Goal: Information Seeking & Learning: Learn about a topic

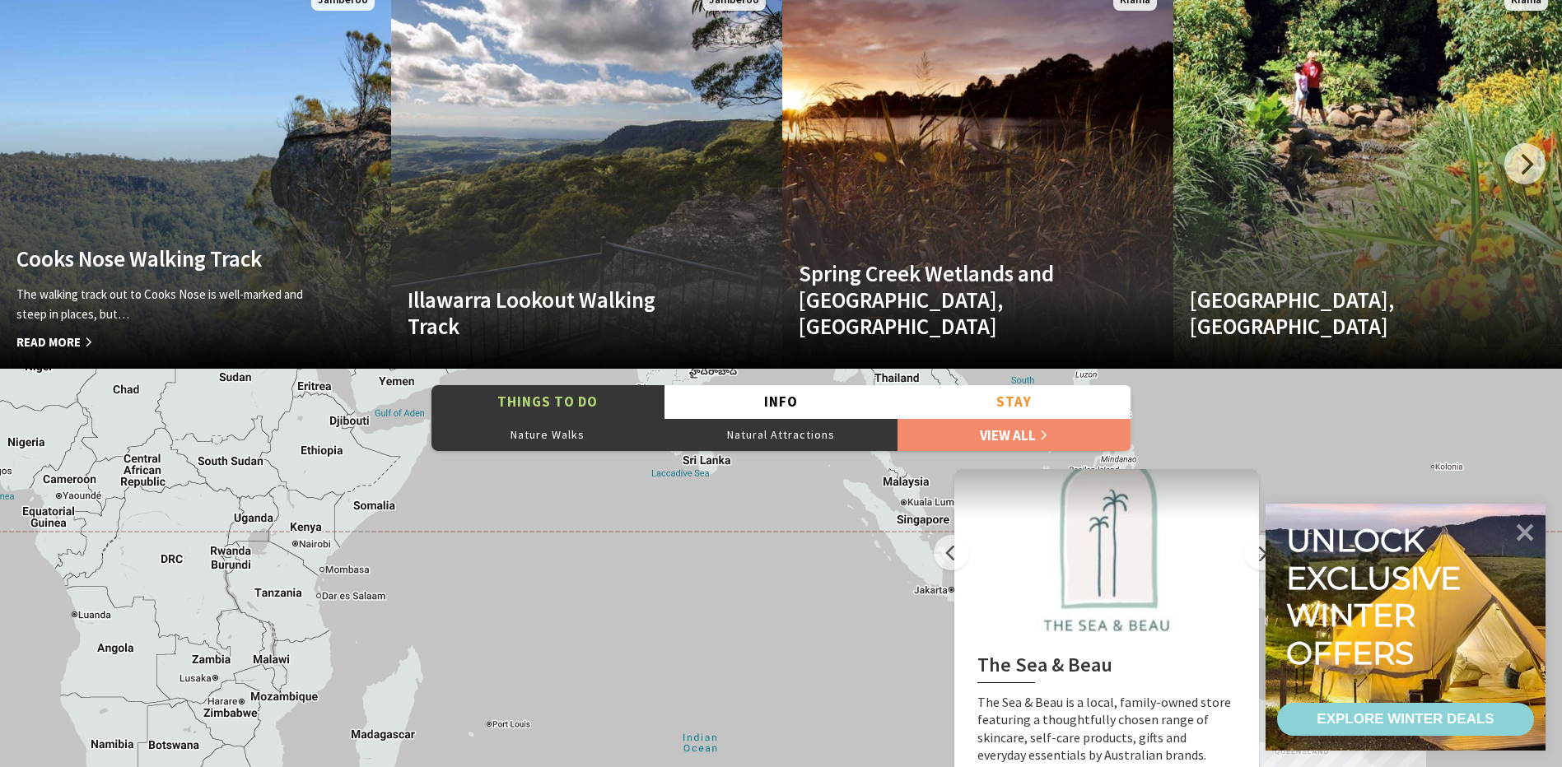
scroll to position [3541, 0]
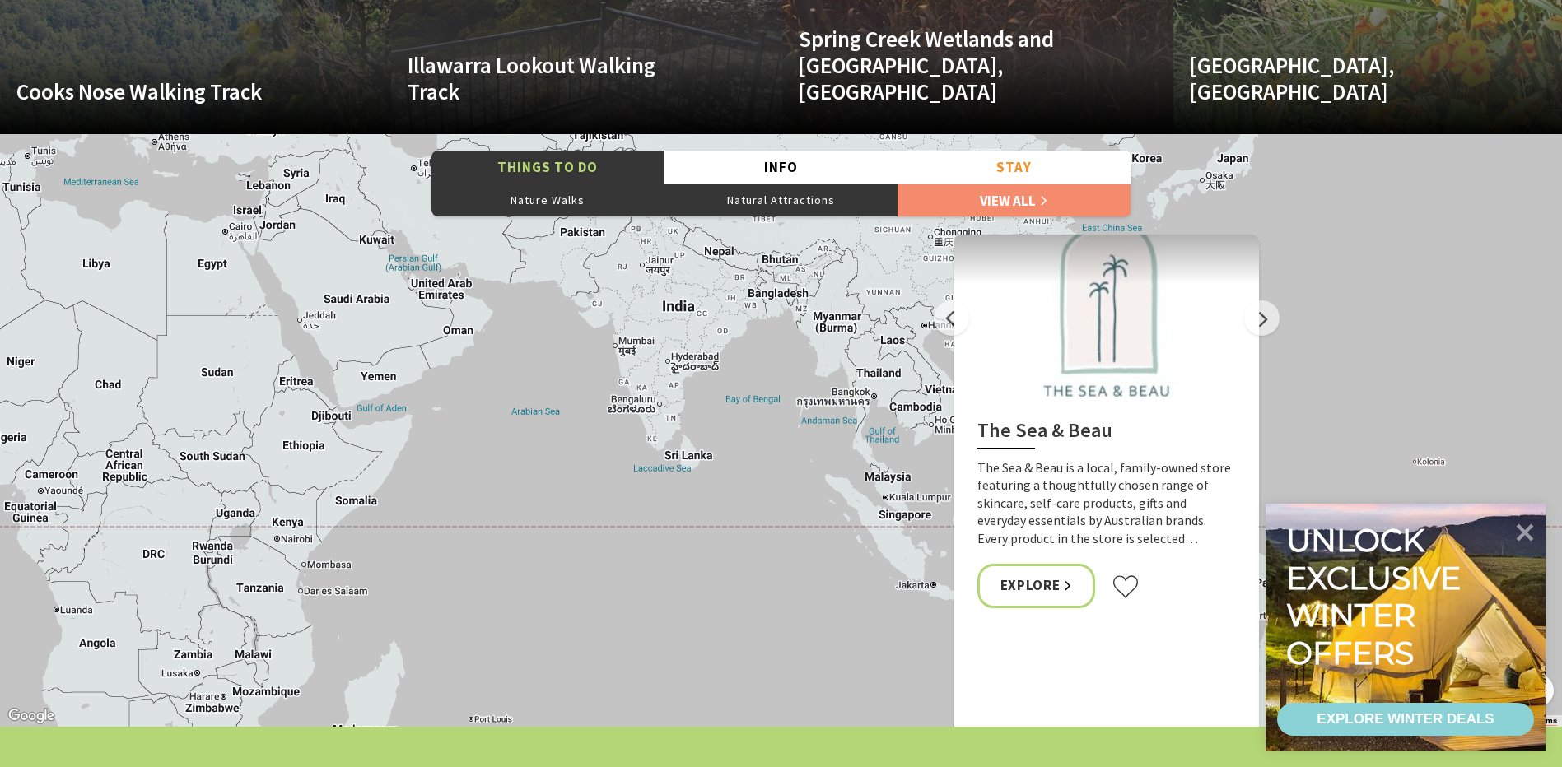
drag, startPoint x: 565, startPoint y: 438, endPoint x: 547, endPoint y: 674, distance: 236.2
click at [547, 674] on div "The Sea & Beau Hoddles Track, Kiama Illawarra Light Railway Museum Soul Revival…" at bounding box center [781, 430] width 1562 height 593
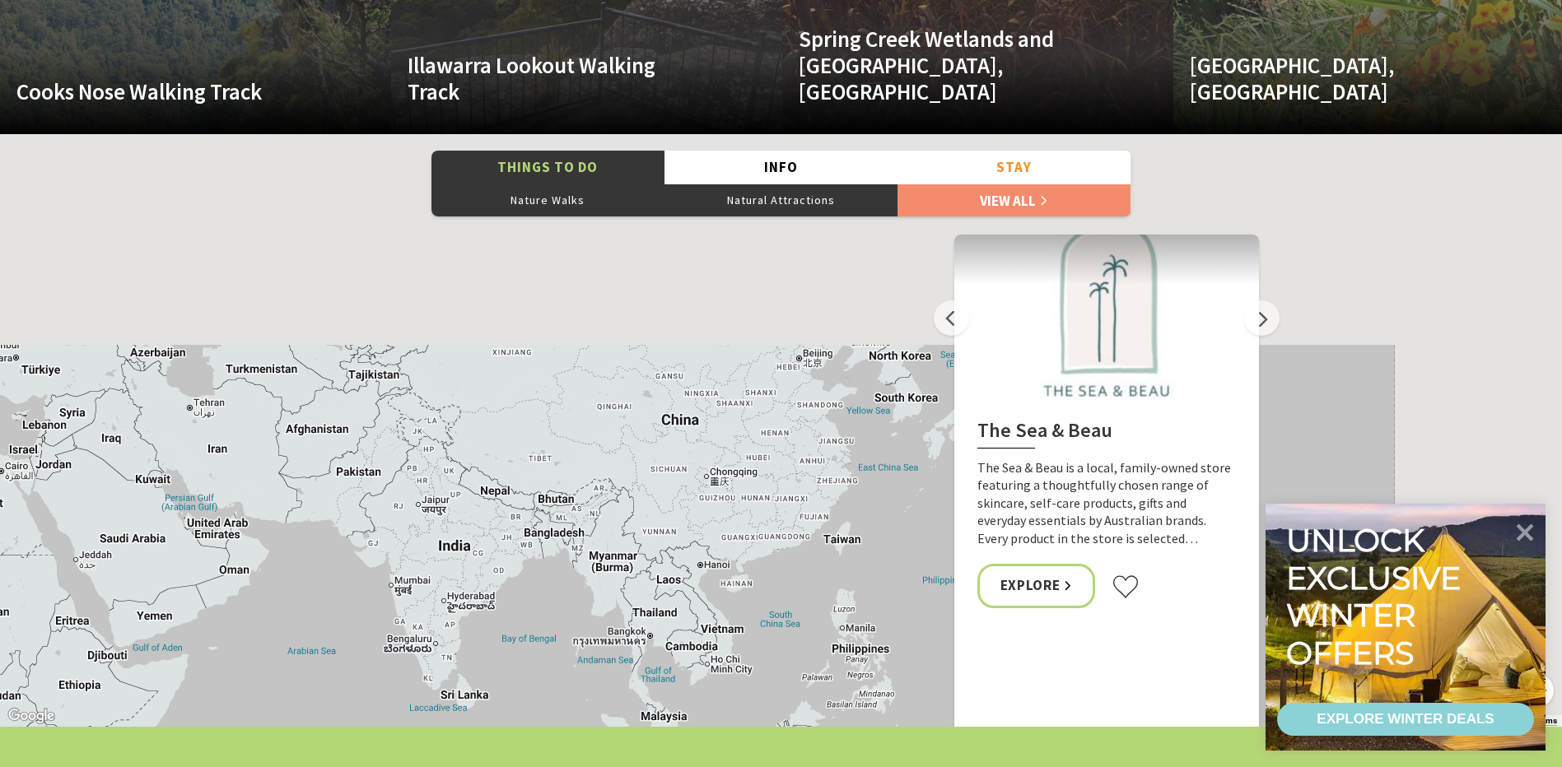
drag, startPoint x: 707, startPoint y: 412, endPoint x: 478, endPoint y: 650, distance: 330.7
click at [478, 650] on div "The Sea & Beau Hoddles Track, Kiama Illawarra Light Railway Museum Soul Revival…" at bounding box center [781, 430] width 1562 height 593
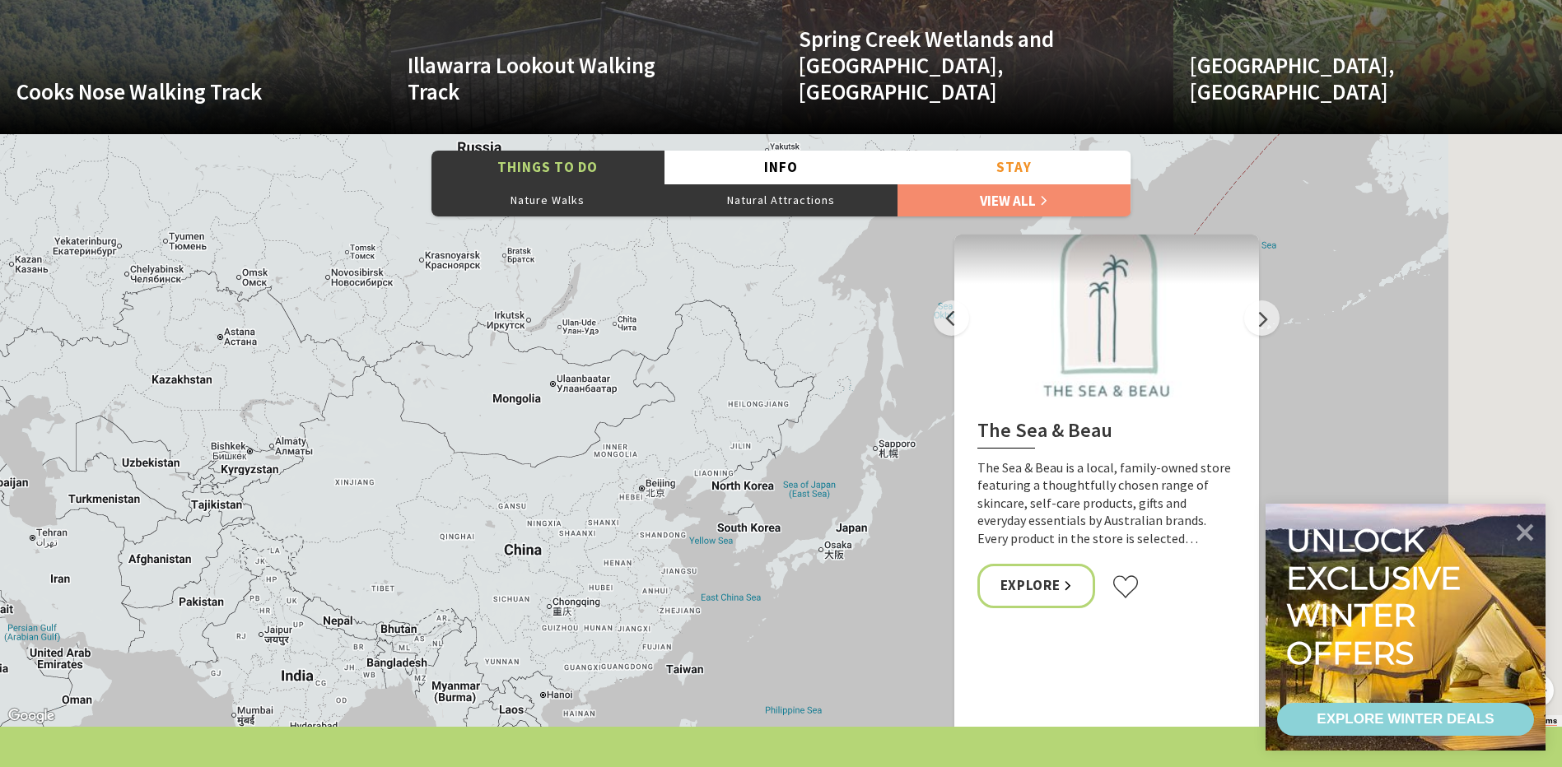
drag, startPoint x: 745, startPoint y: 495, endPoint x: 466, endPoint y: 635, distance: 312.3
click at [458, 693] on div "The Sea & Beau Hoddles Track, Kiama Illawarra Light Railway Museum Soul Revival…" at bounding box center [781, 430] width 1562 height 593
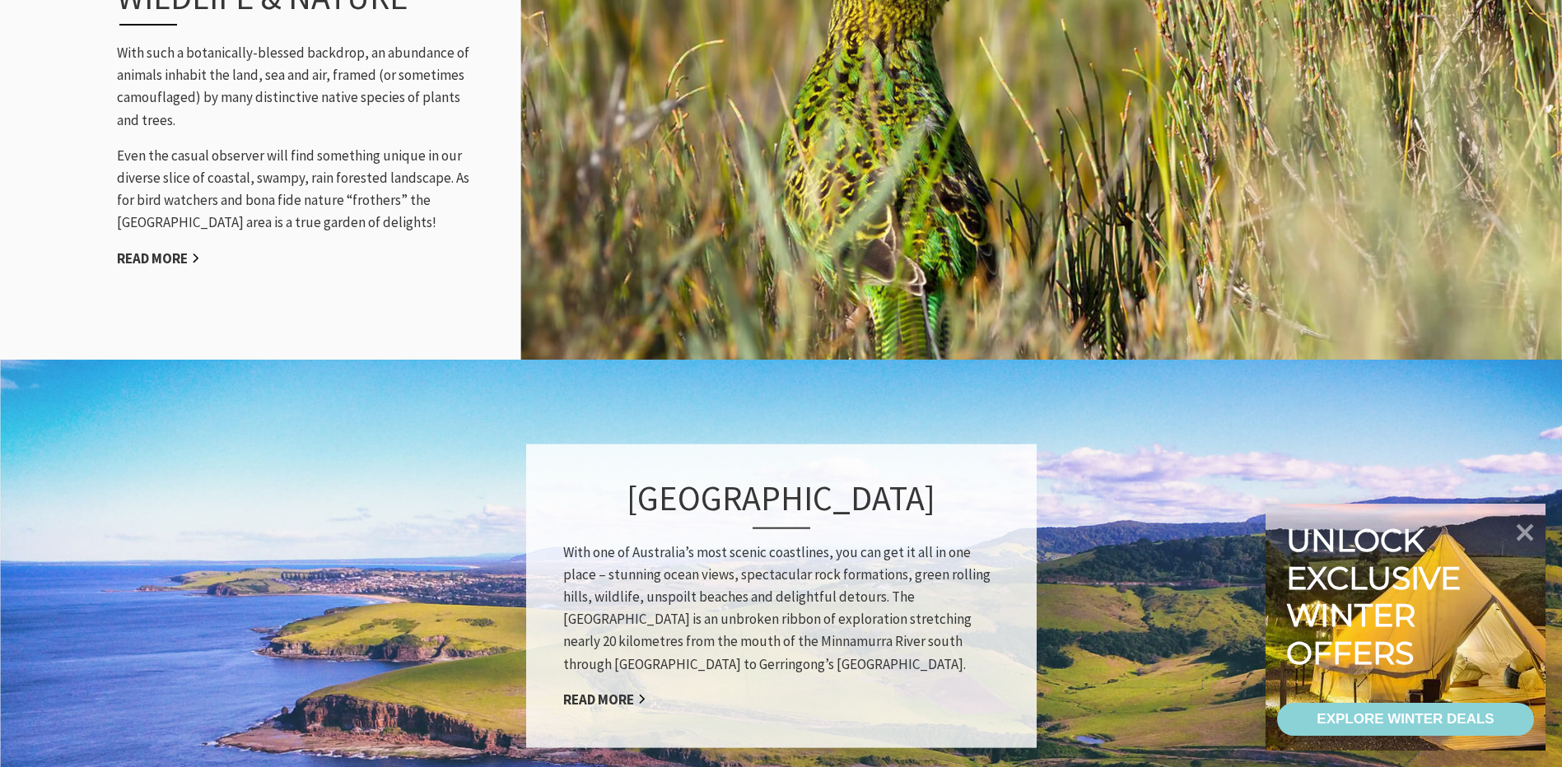
scroll to position [1564, 0]
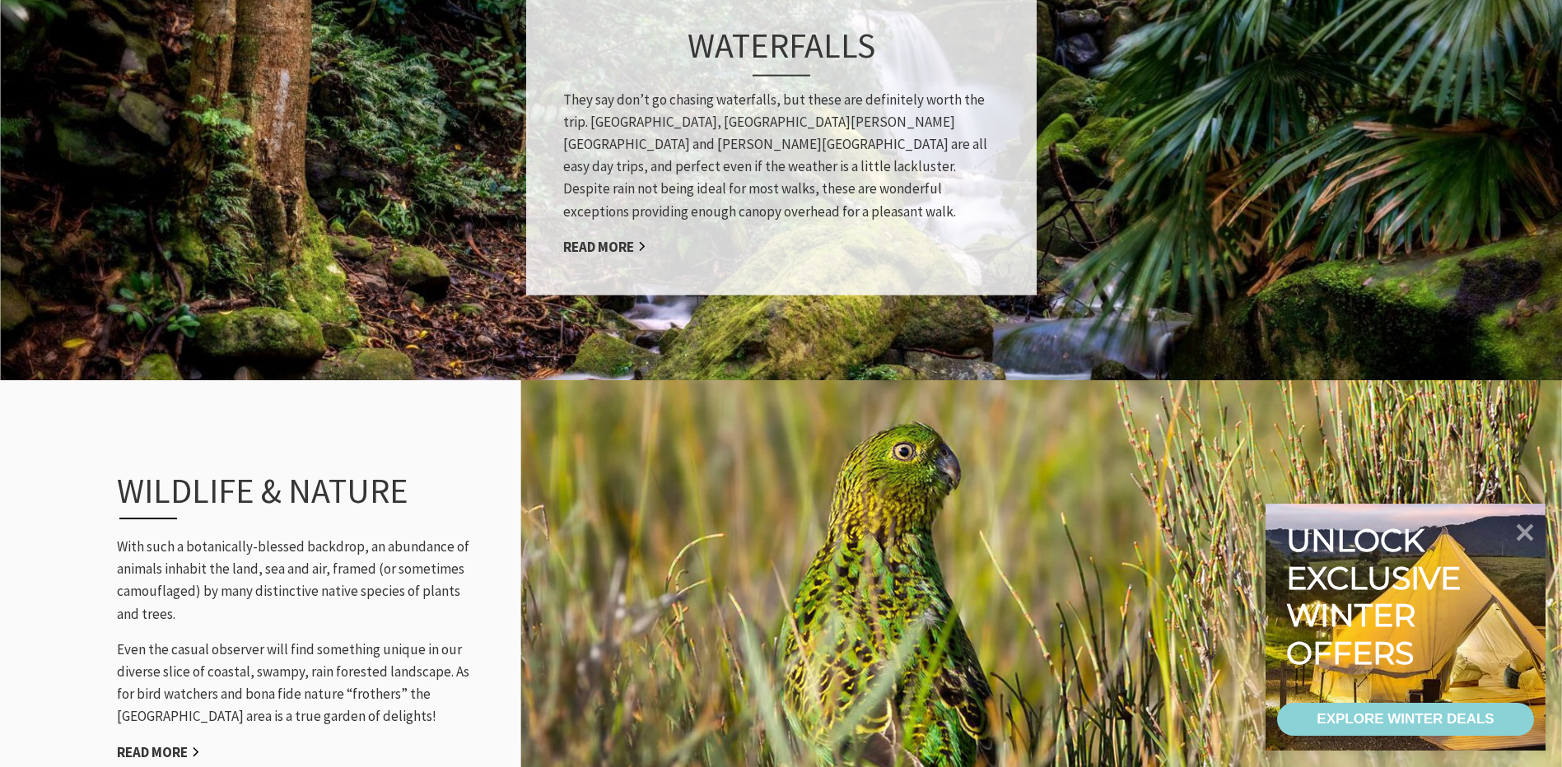
click at [618, 223] on div "Waterfalls They say don’t go chasing waterfalls, but these are definitely worth…" at bounding box center [781, 144] width 510 height 304
click at [608, 239] on link "Read More" at bounding box center [604, 246] width 83 height 19
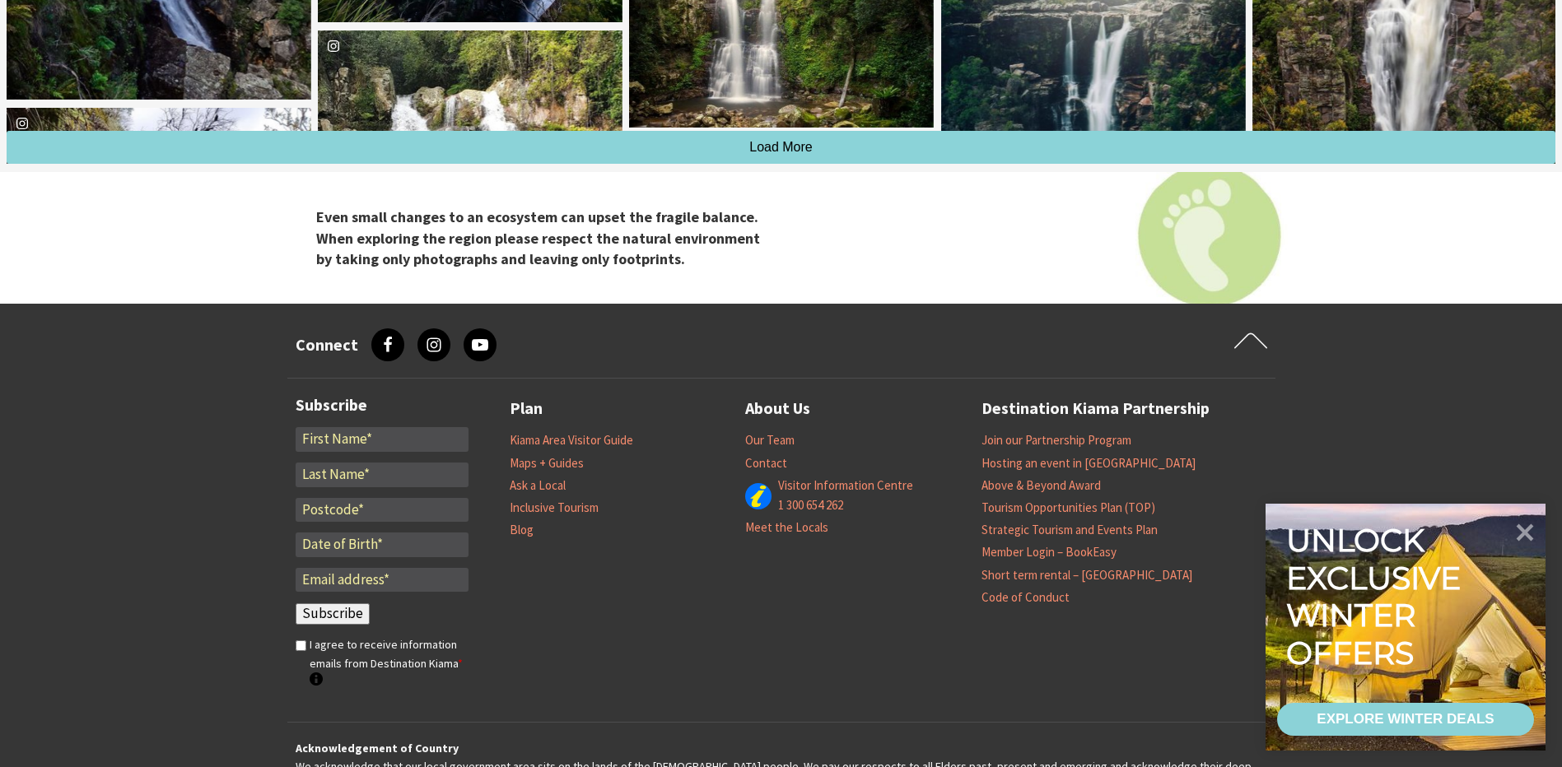
scroll to position [2245, 0]
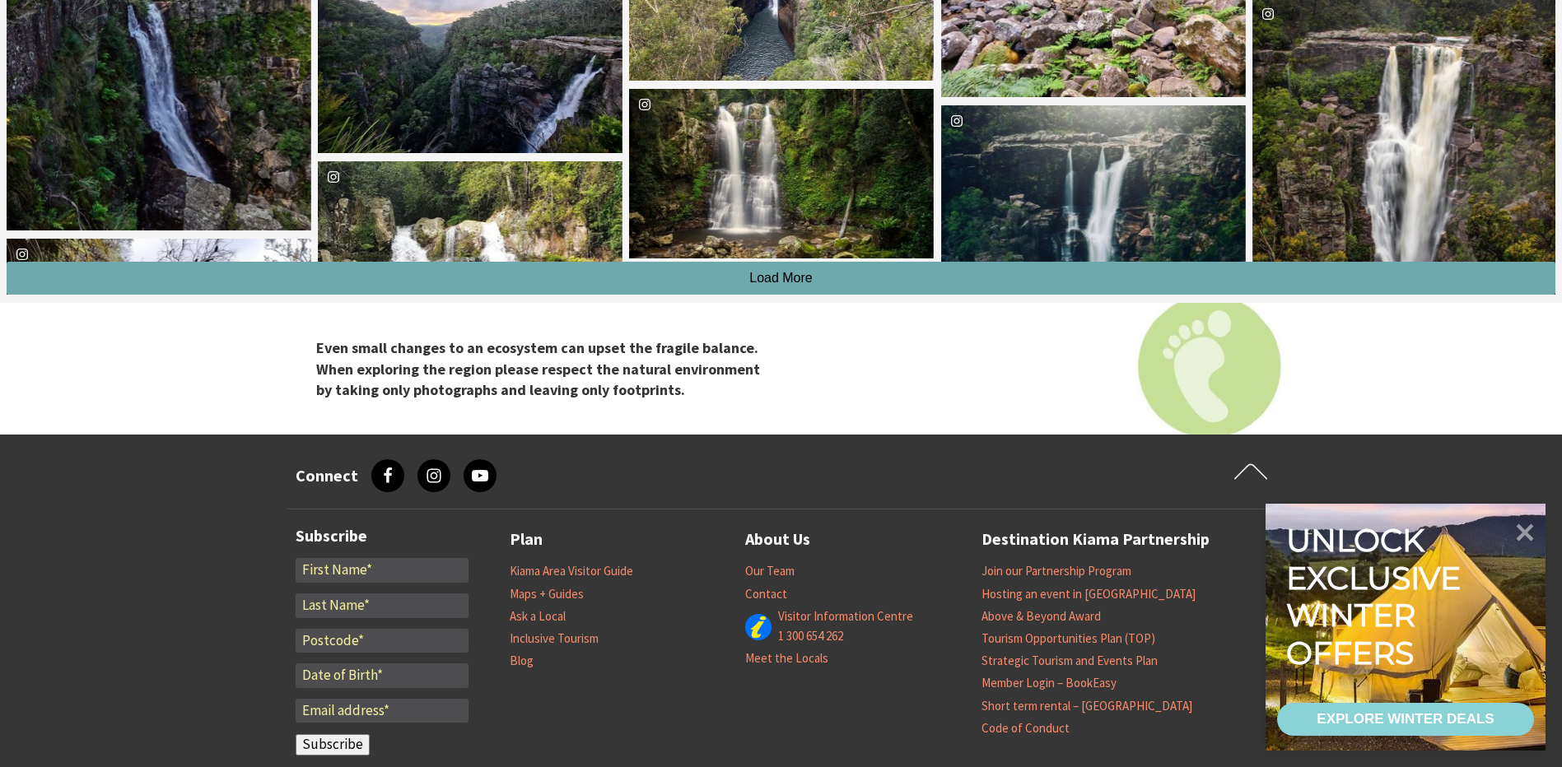
click at [706, 294] on button "Load More" at bounding box center [781, 278] width 1549 height 33
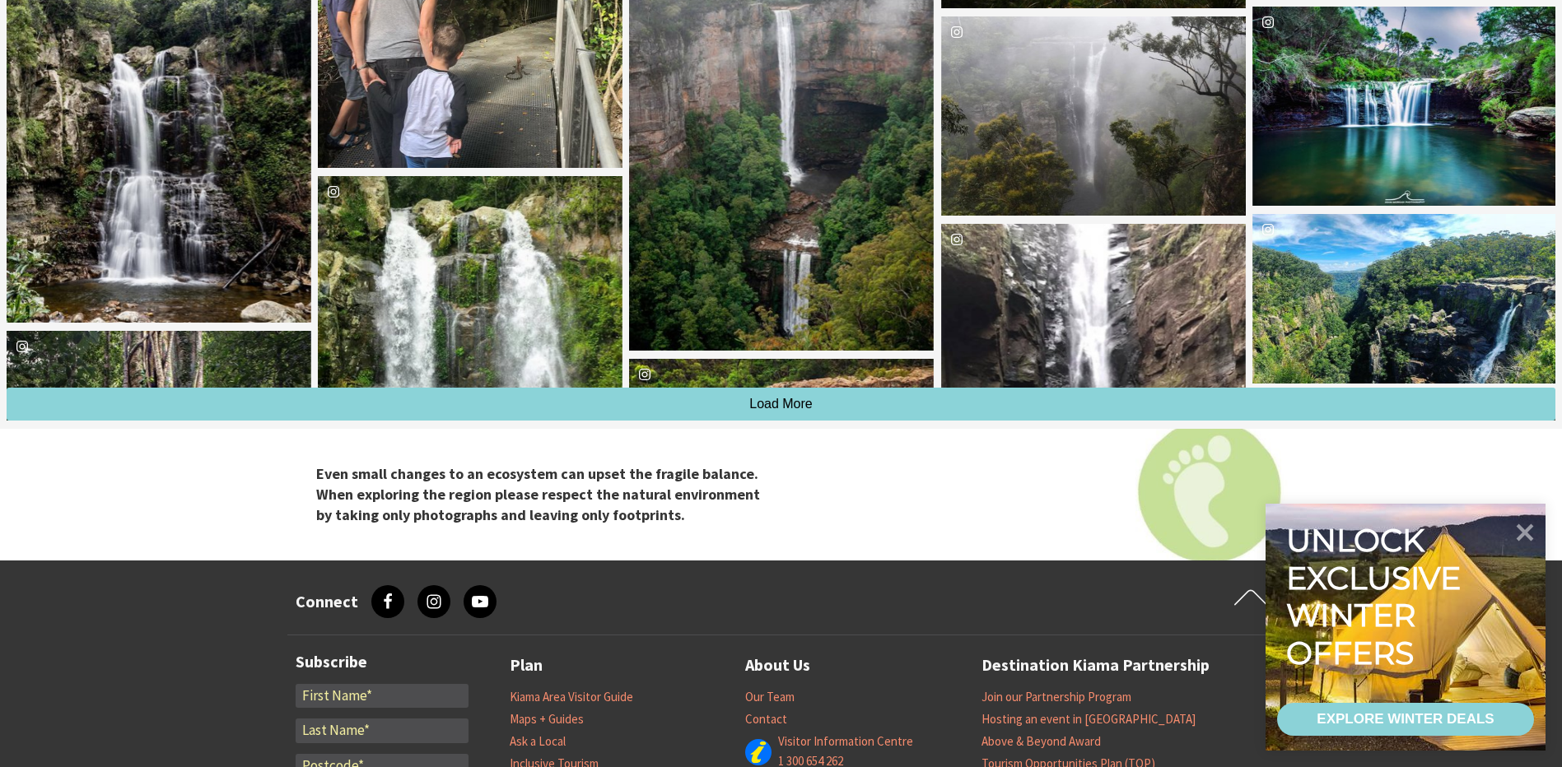
scroll to position [2986, 0]
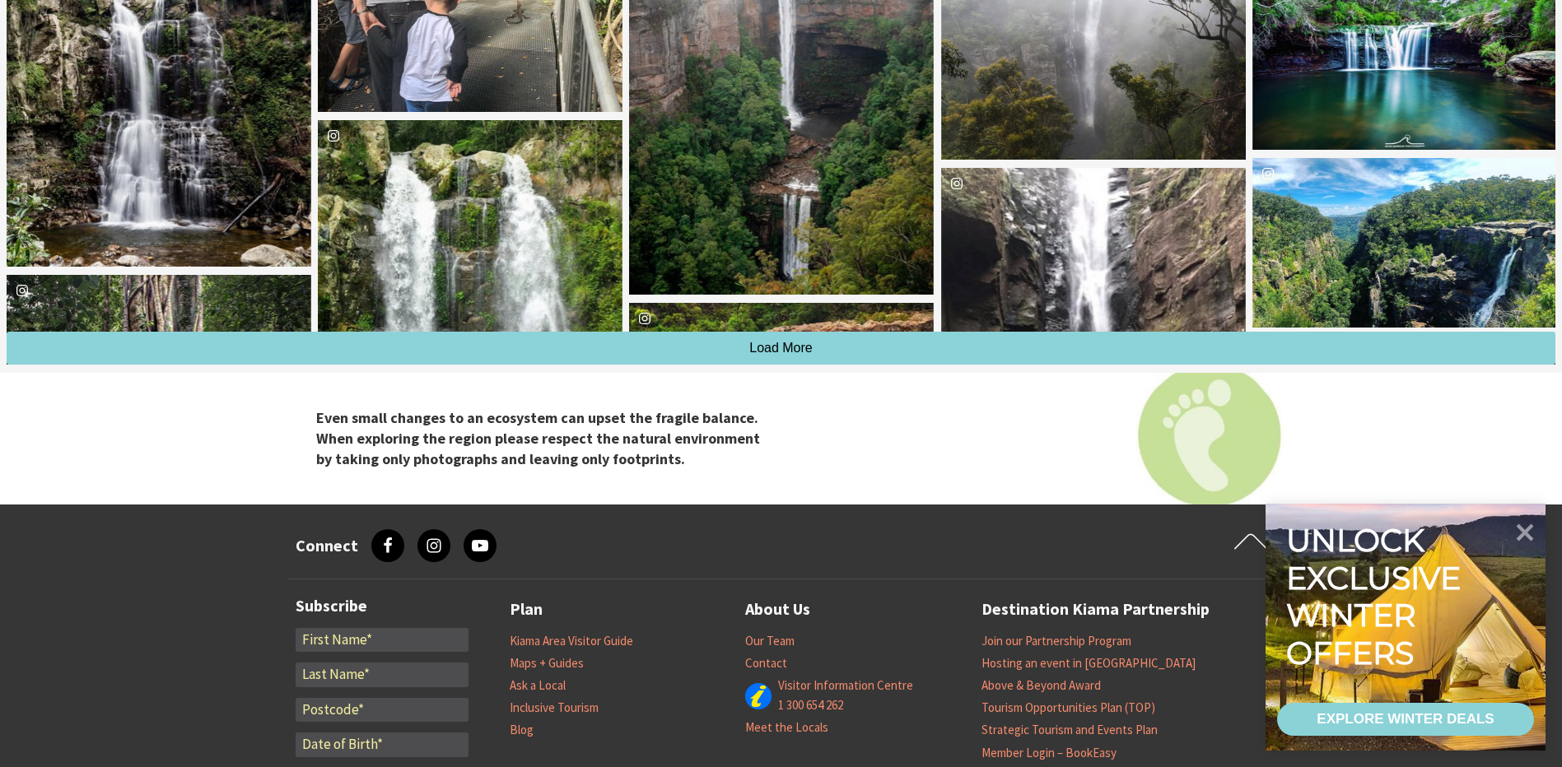
drag, startPoint x: 883, startPoint y: 347, endPoint x: 891, endPoint y: 340, distance: 10.5
click at [882, 347] on button "Load More" at bounding box center [781, 348] width 1549 height 33
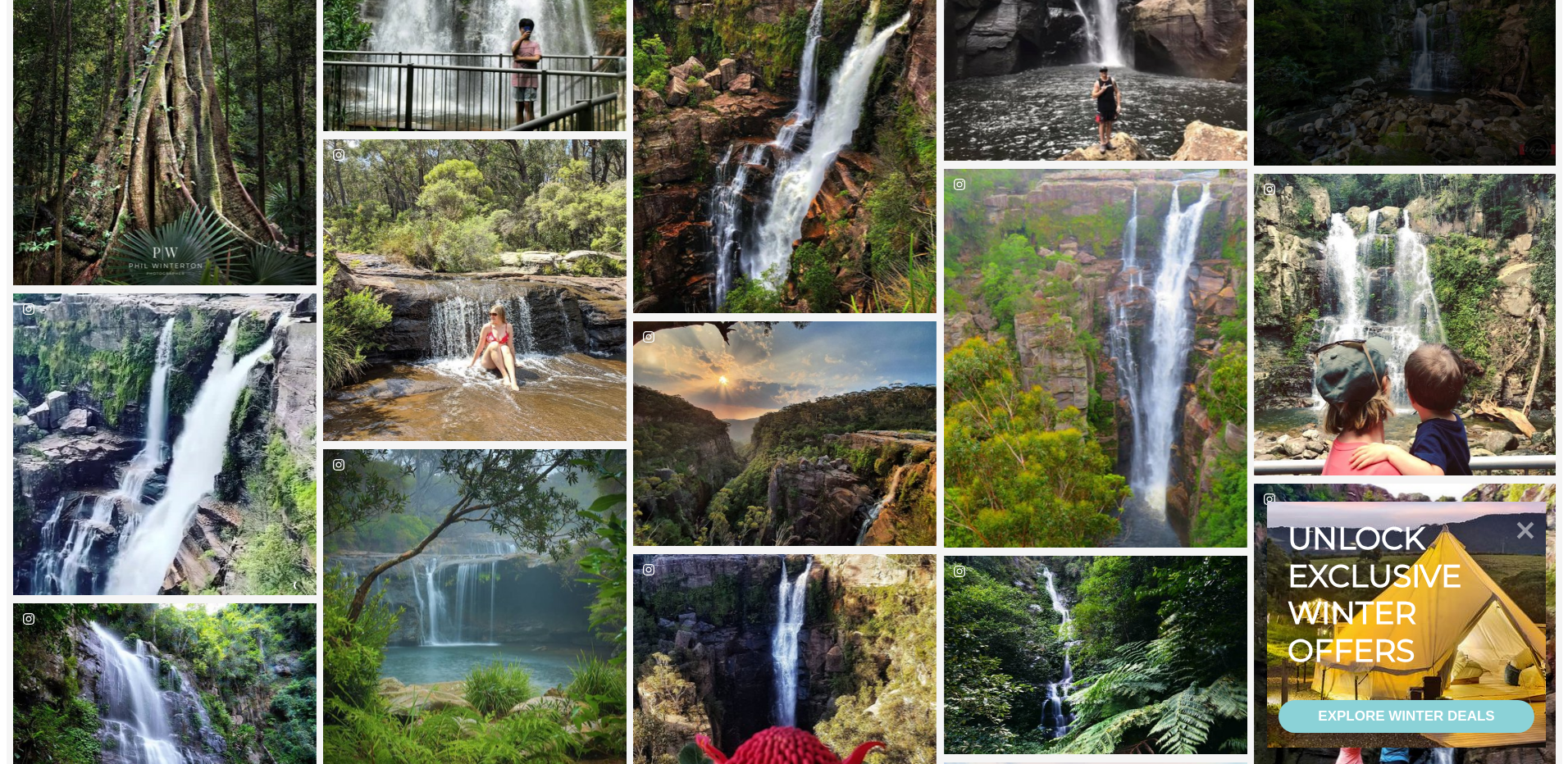
scroll to position [3385, 0]
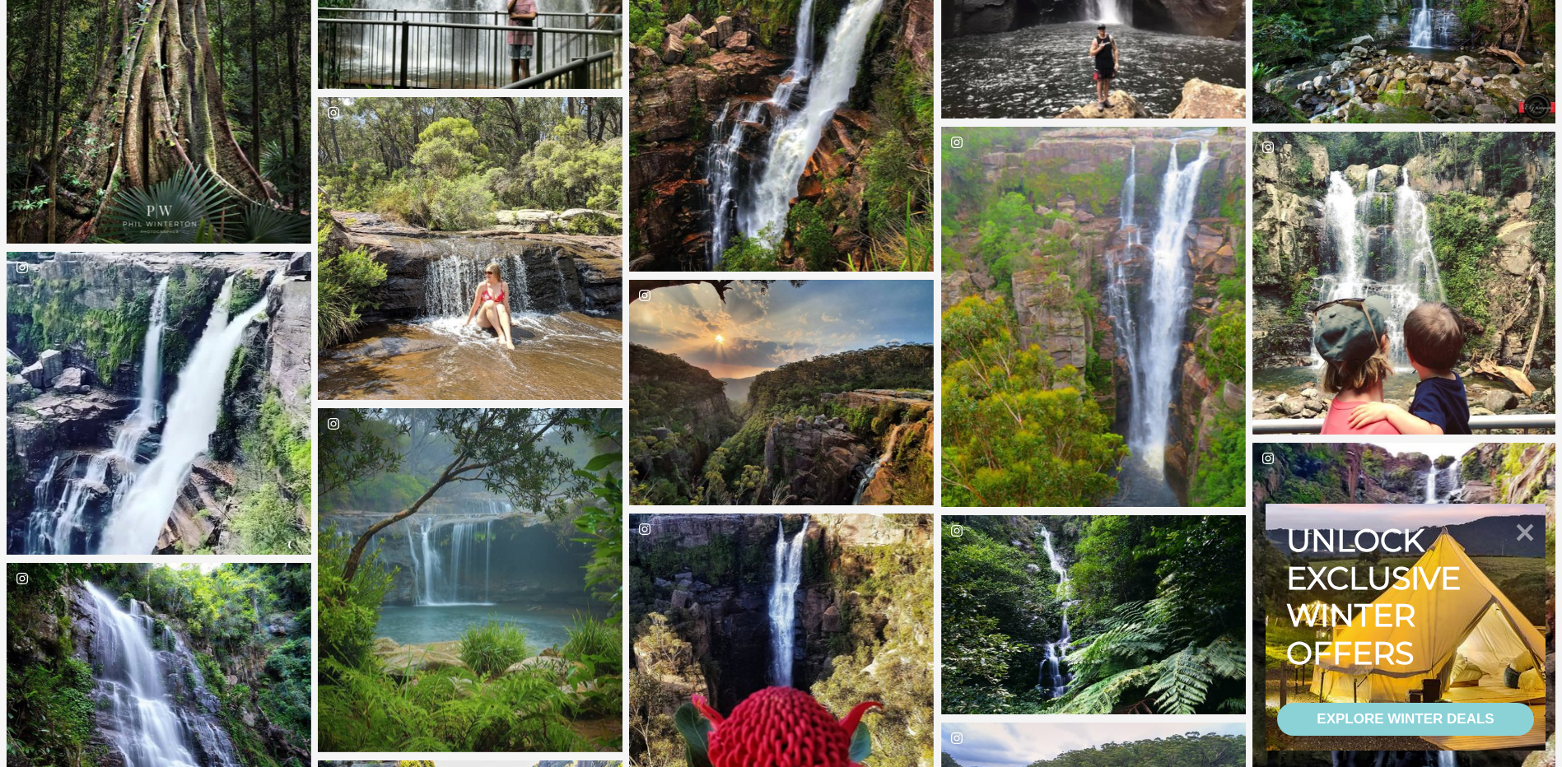
click at [540, 475] on div "kiamansw" at bounding box center [470, 580] width 305 height 344
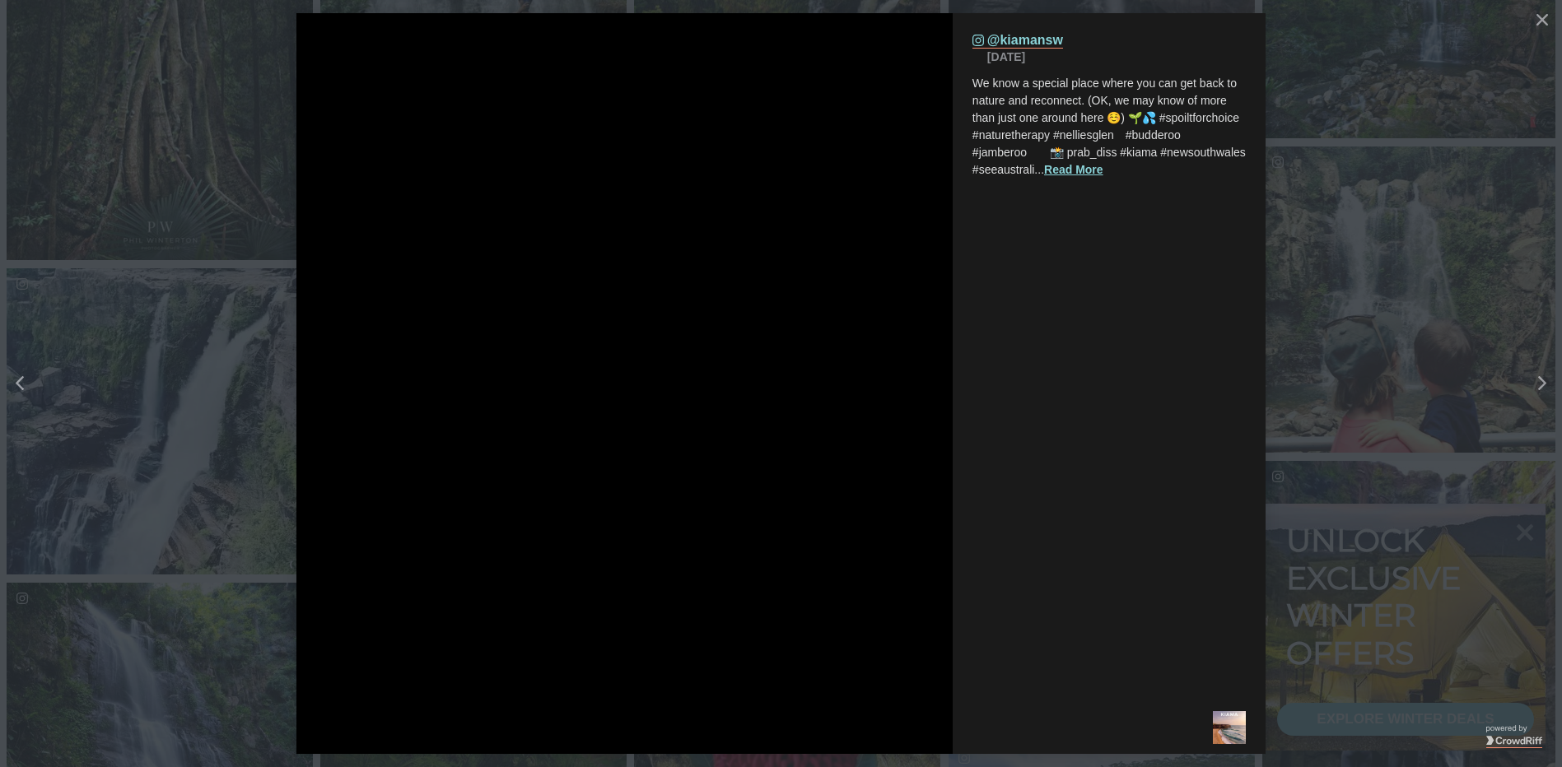
scroll to position [2528, 1595]
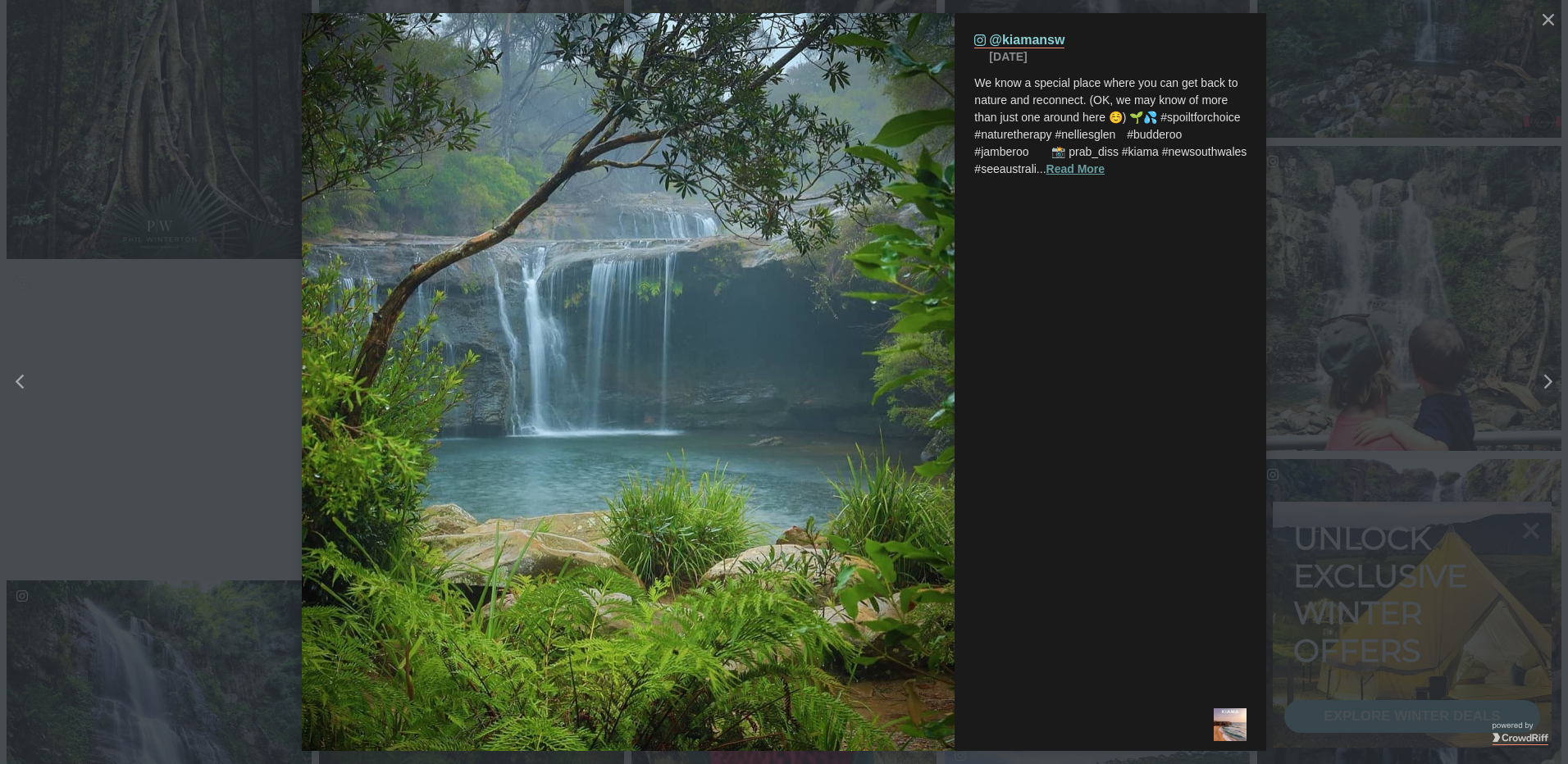
click at [1074, 169] on button "Read More" at bounding box center [1076, 168] width 59 height 17
click at [1543, 24] on icon "Close" at bounding box center [1548, 19] width 12 height 12
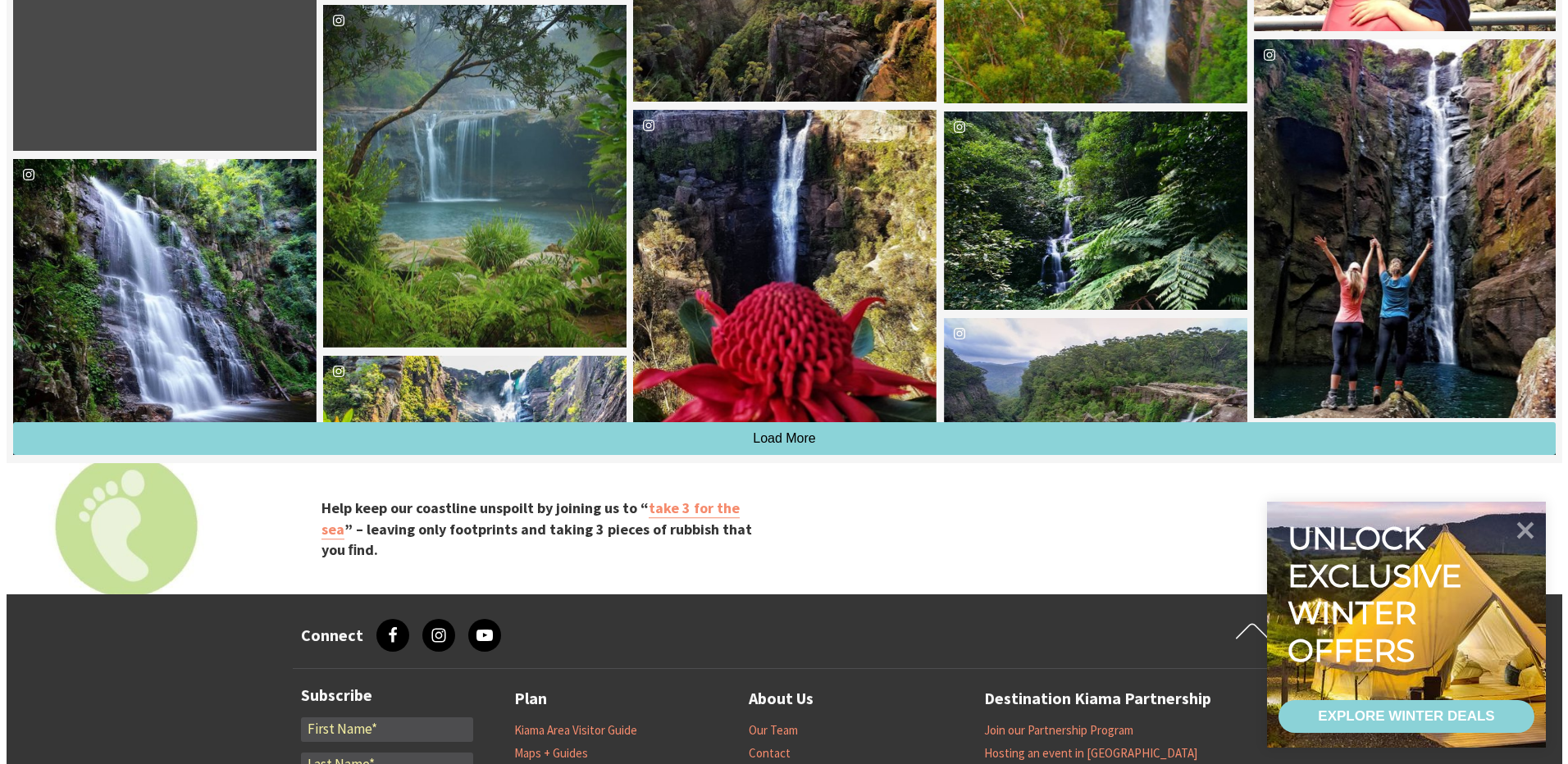
scroll to position [3631, 0]
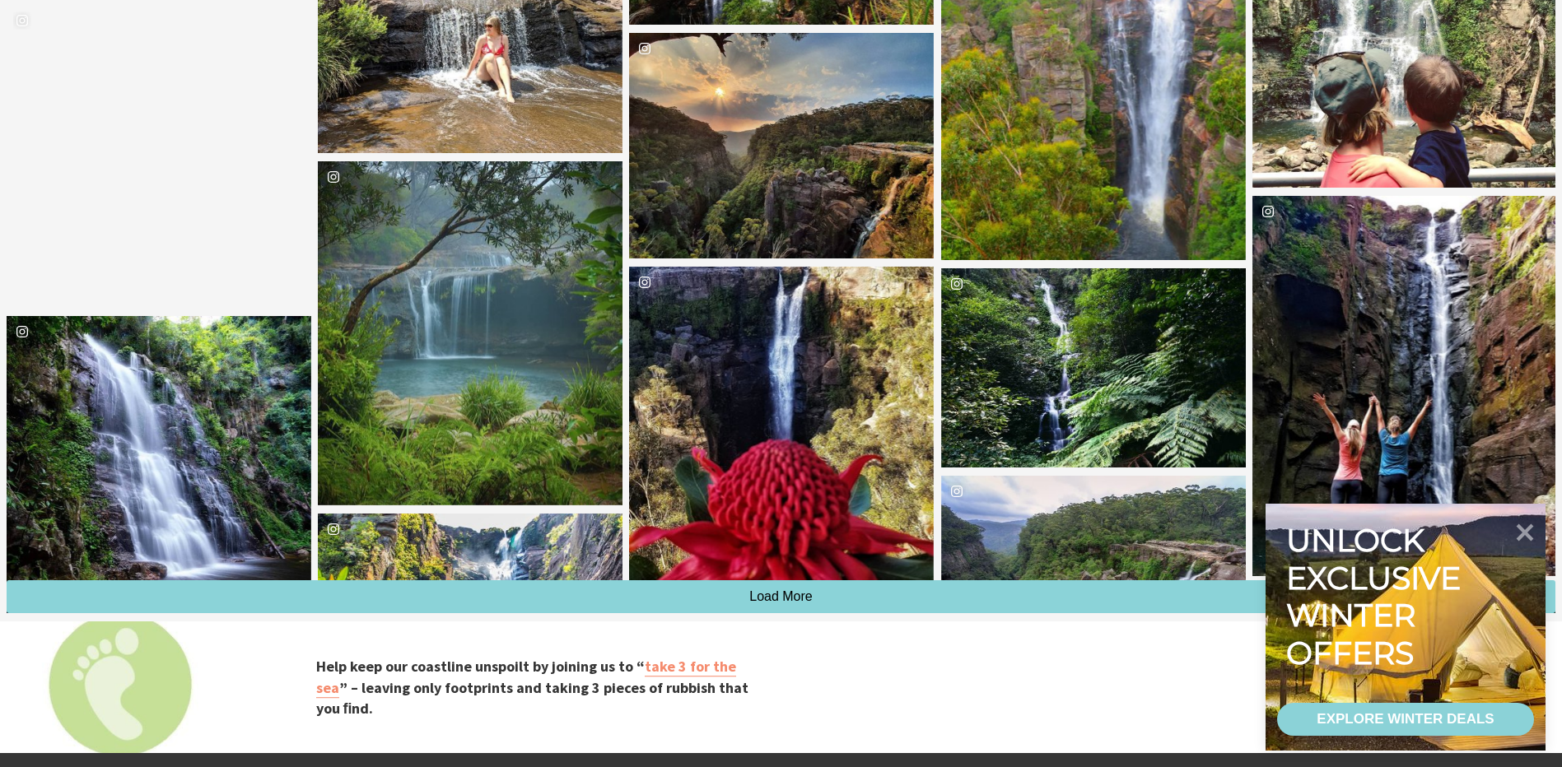
click at [496, 70] on div "elizadoesoz" at bounding box center [470, 1] width 305 height 303
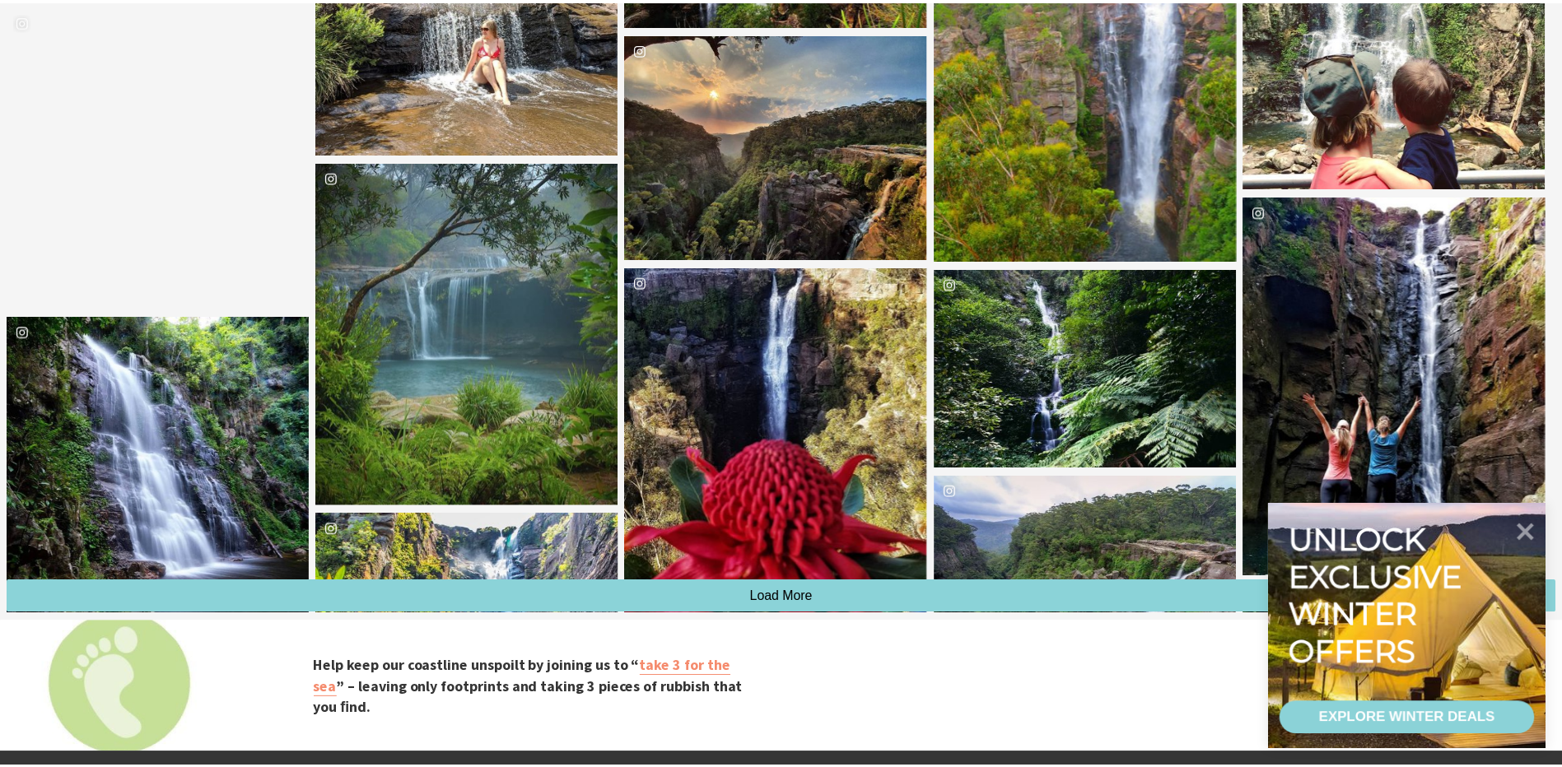
scroll to position [2528, 1595]
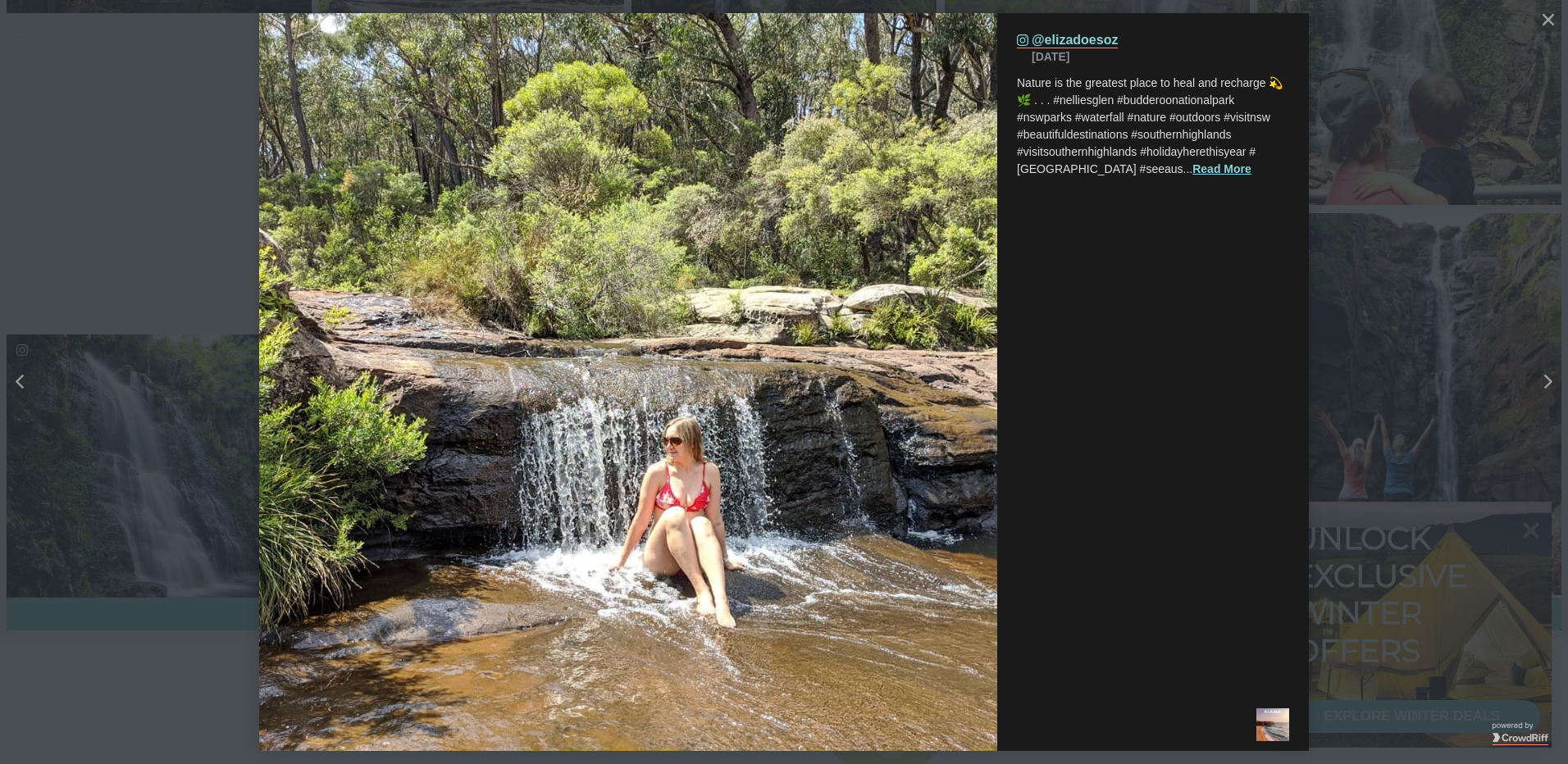
click at [1400, 324] on button "details for image" at bounding box center [784, 382] width 1568 height 764
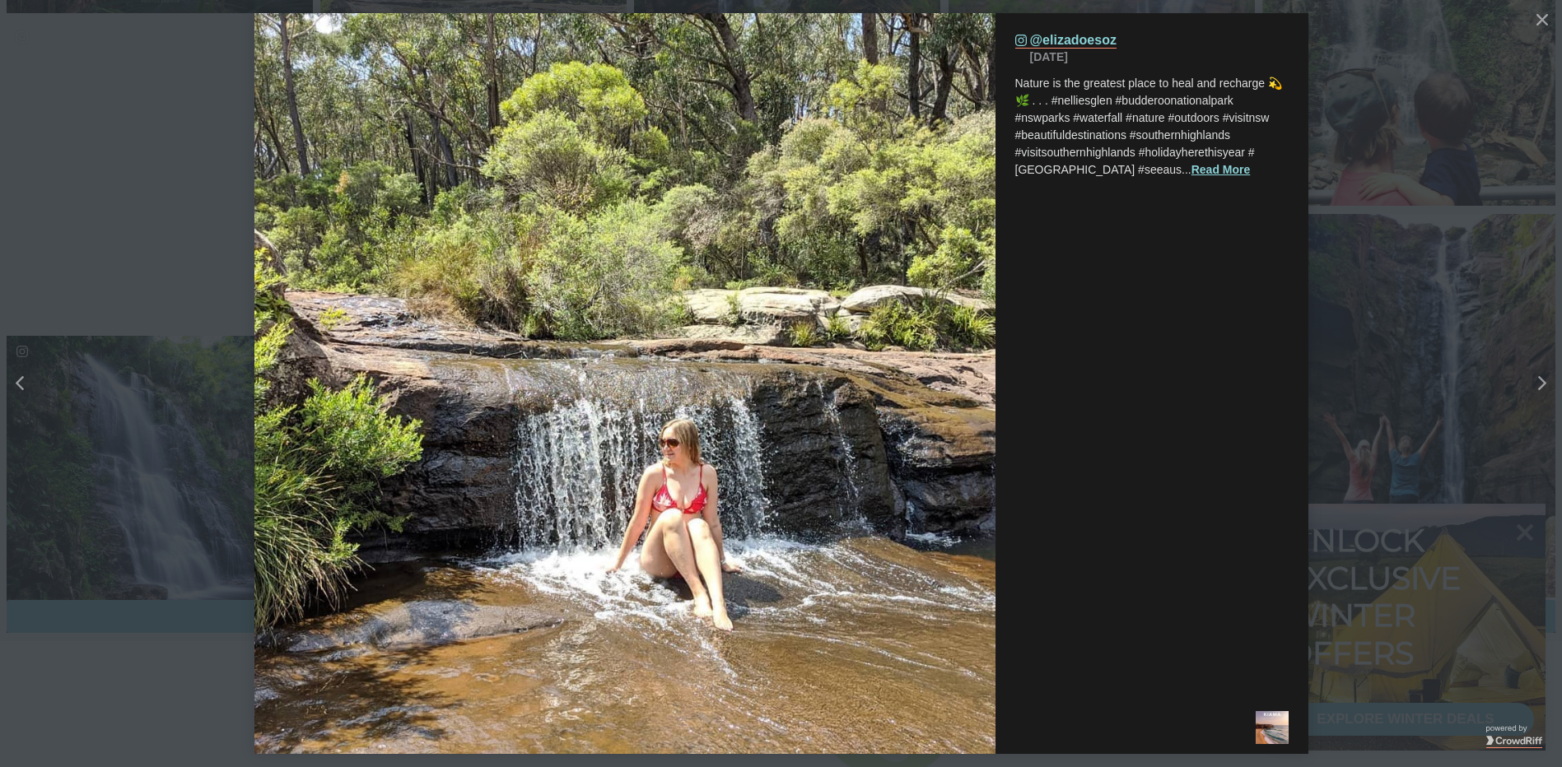
scroll to position [2509, 1583]
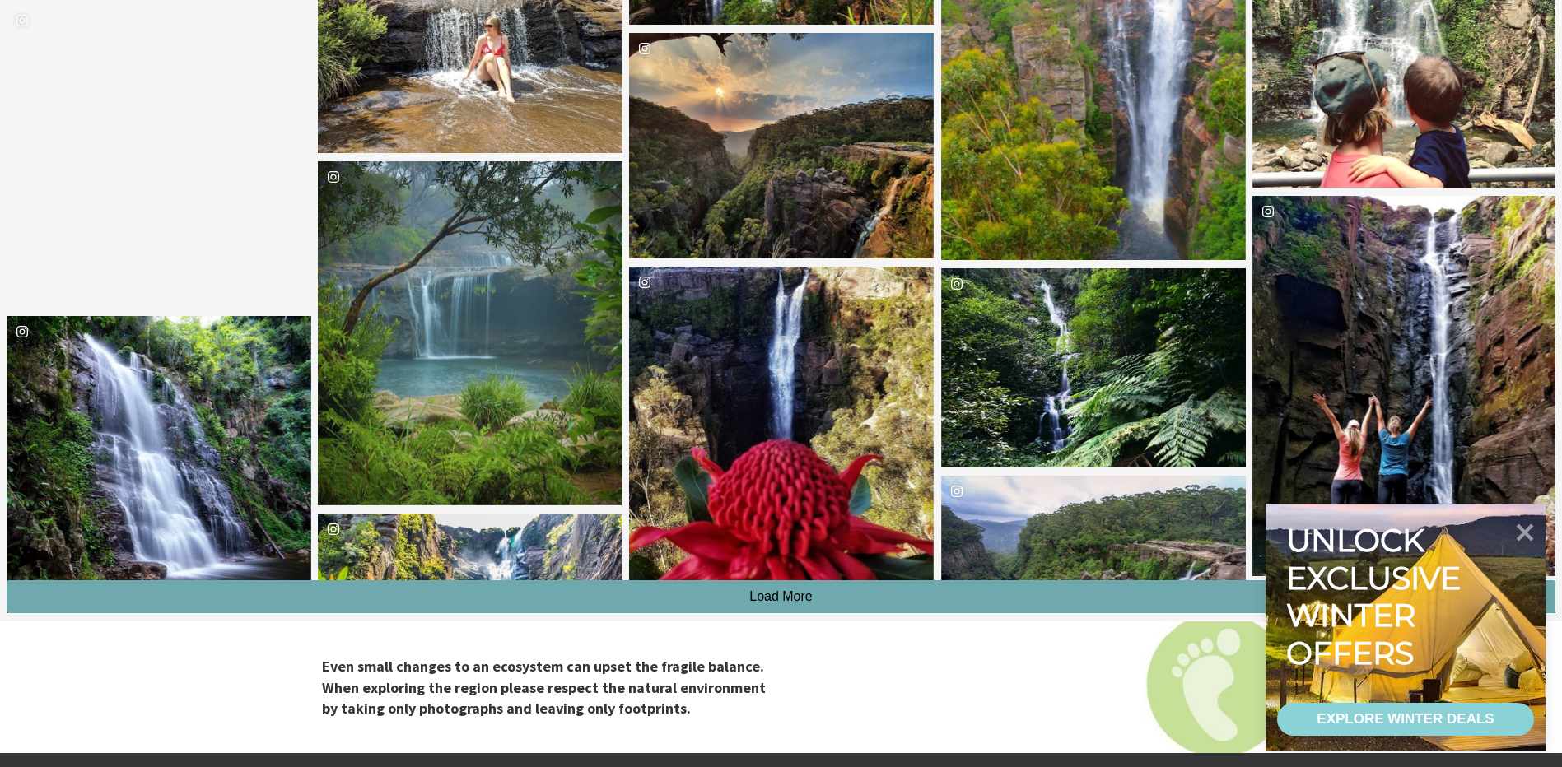
click at [783, 607] on button "Load More" at bounding box center [781, 596] width 1549 height 33
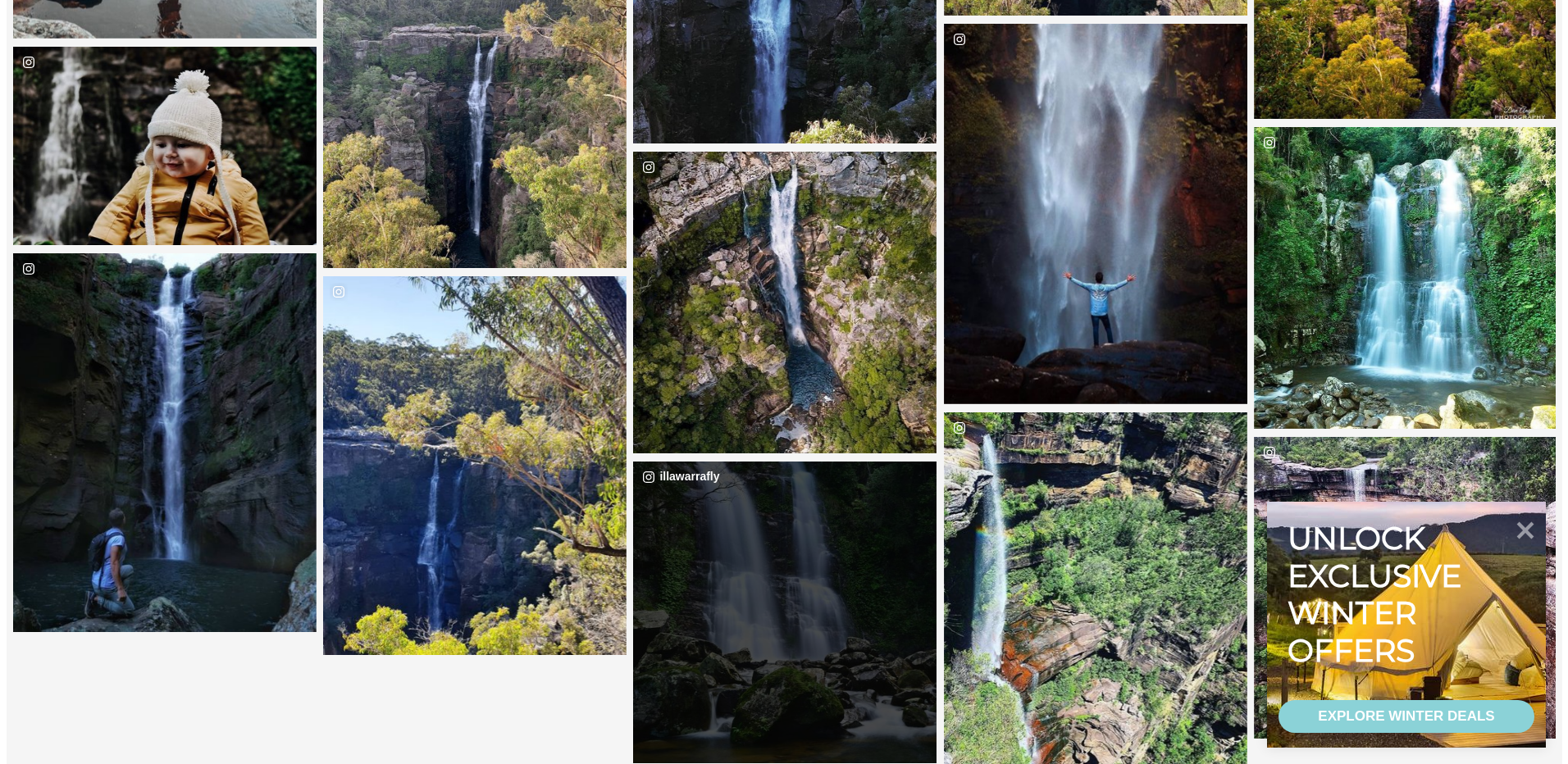
scroll to position [4861, 0]
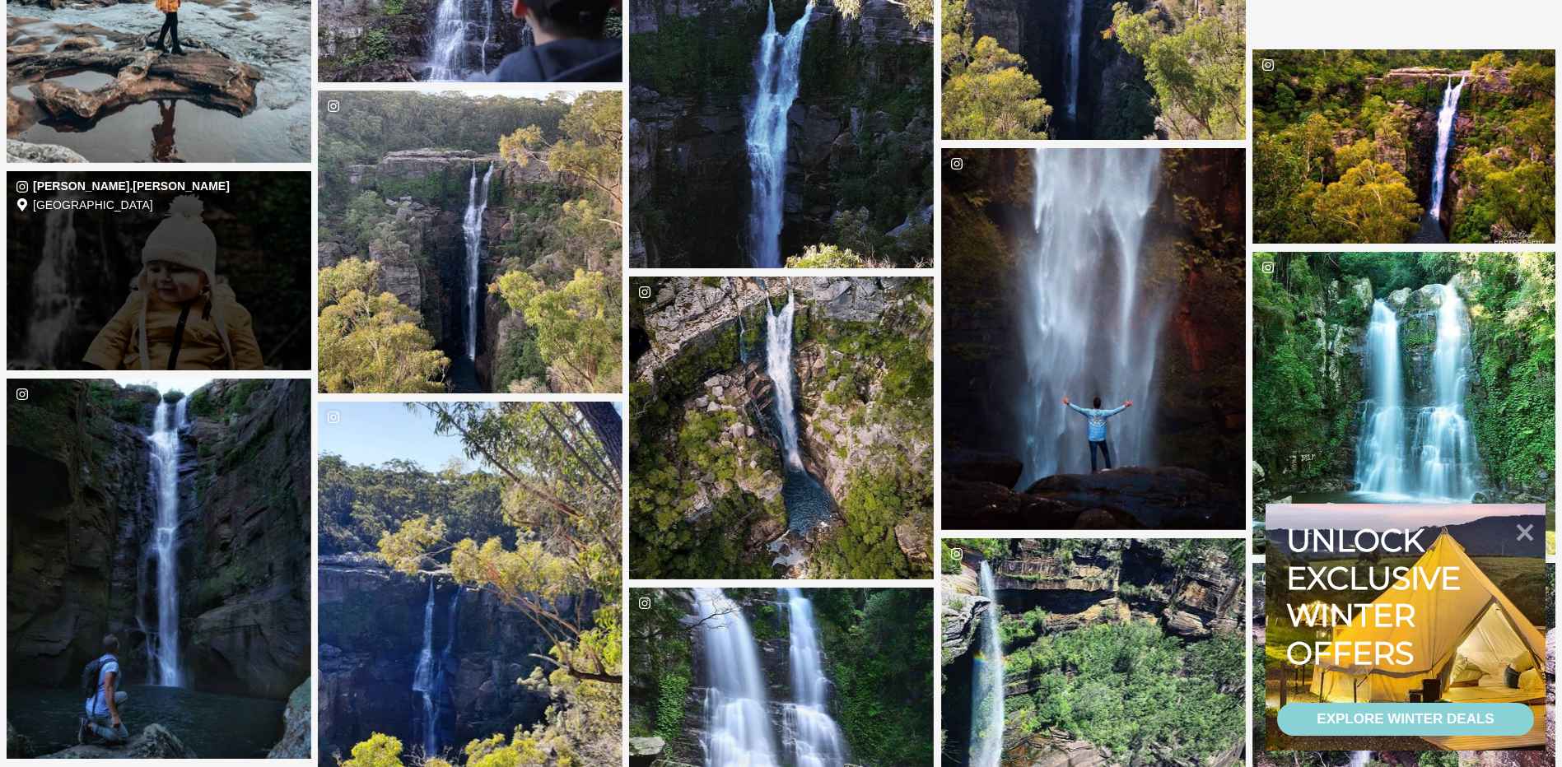
click at [148, 279] on div "dani.gardner Location Minnamurra Rainforest Centre" at bounding box center [159, 270] width 305 height 199
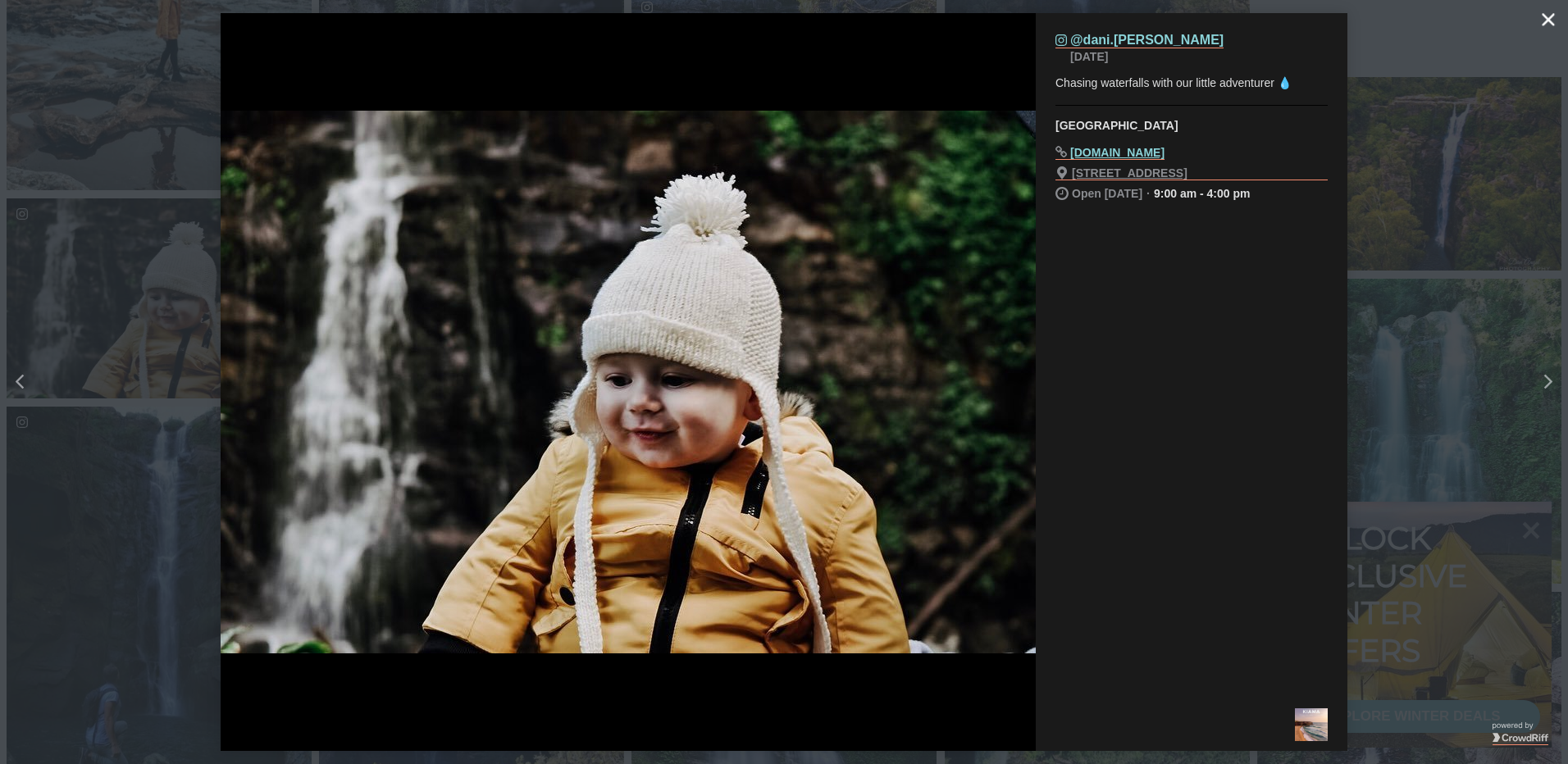
drag, startPoint x: 1548, startPoint y: 28, endPoint x: 1429, endPoint y: 29, distance: 119.0
click at [1548, 28] on button "Close" at bounding box center [1548, 19] width 33 height 33
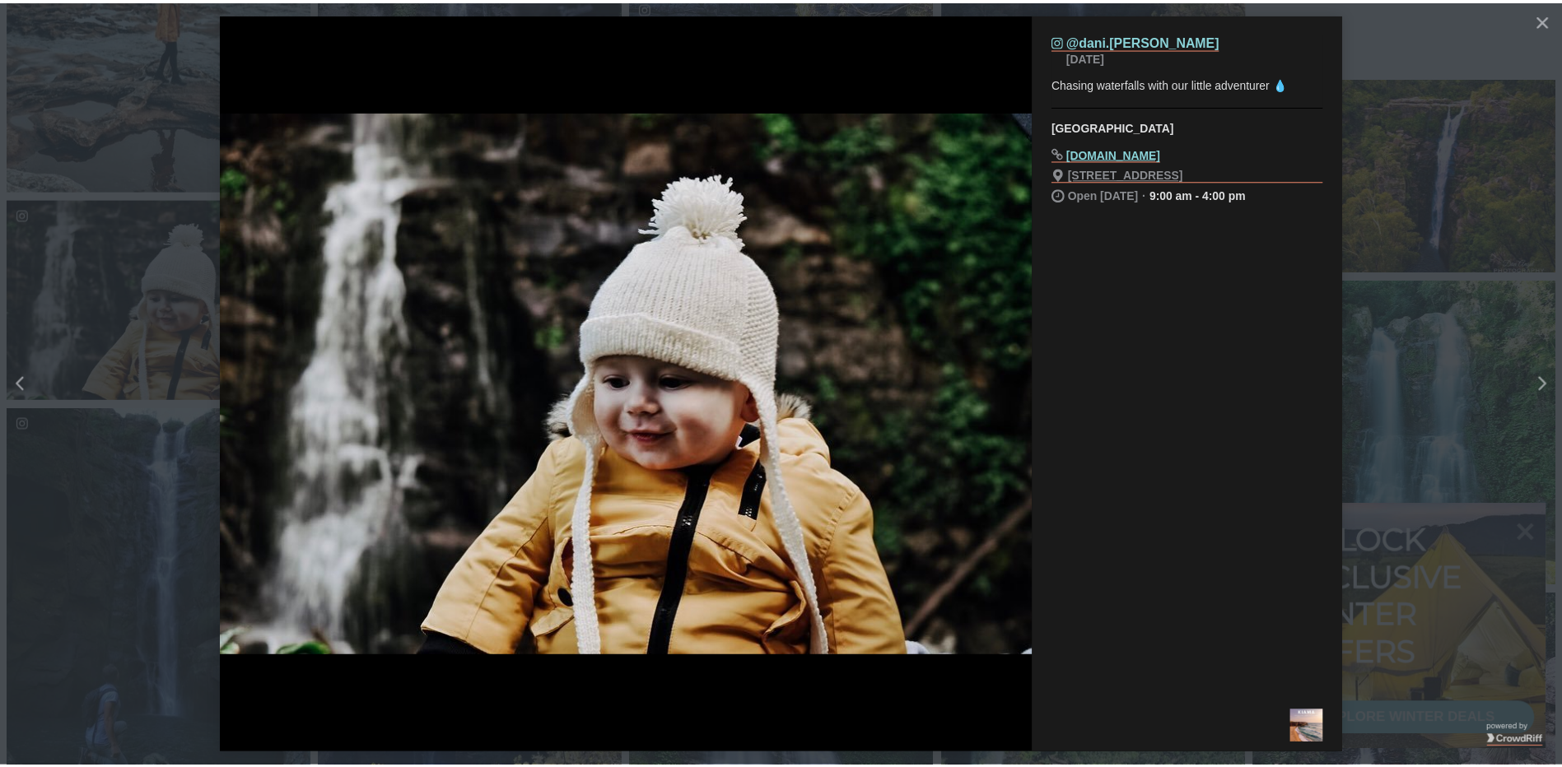
scroll to position [4053, 1583]
